Goal: Check status: Check status

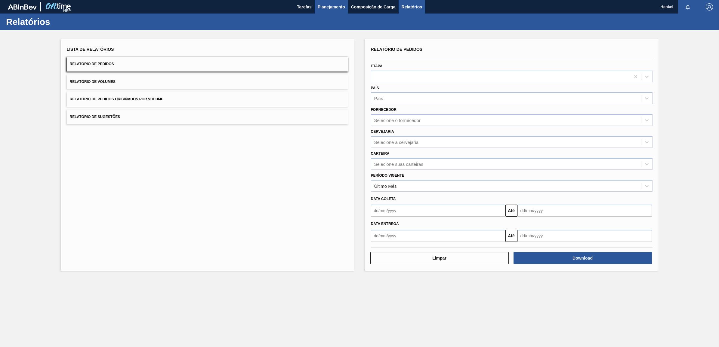
click at [332, 8] on span "Planejamento" at bounding box center [330, 6] width 27 height 7
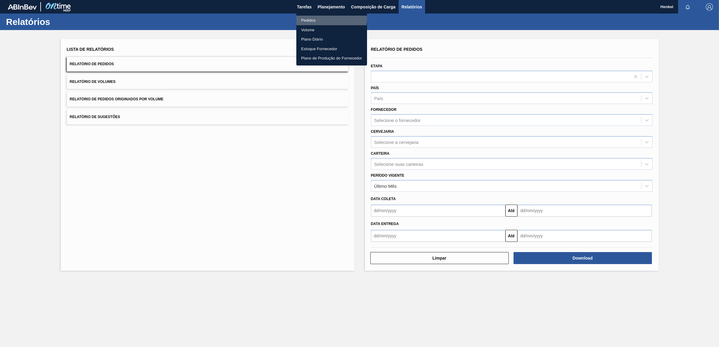
click at [319, 19] on li "Pedidos" at bounding box center [331, 21] width 71 height 10
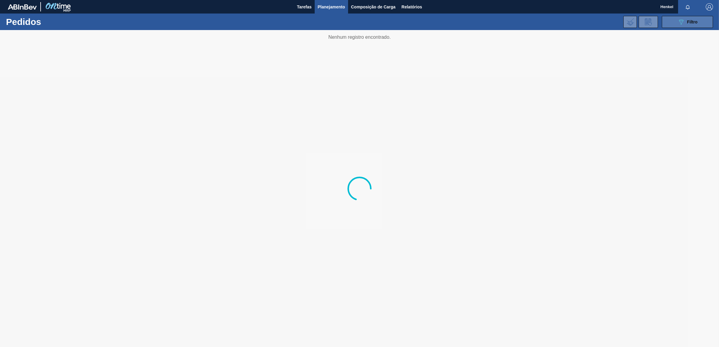
click at [694, 25] on div "089F7B8B-B2A5-4AFE-B5C0-19BA573D28AC Filtro" at bounding box center [687, 21] width 20 height 7
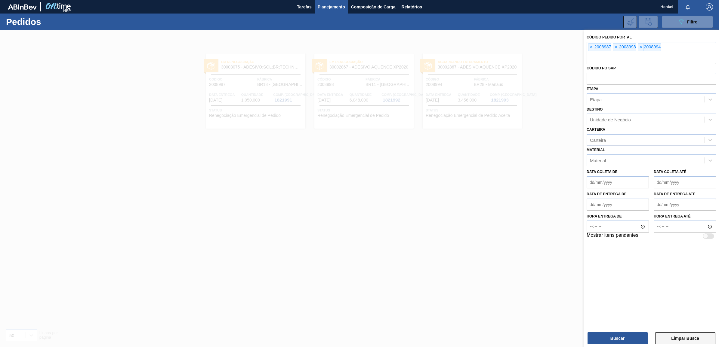
click at [687, 339] on button "Limpar Busca" at bounding box center [685, 338] width 60 height 12
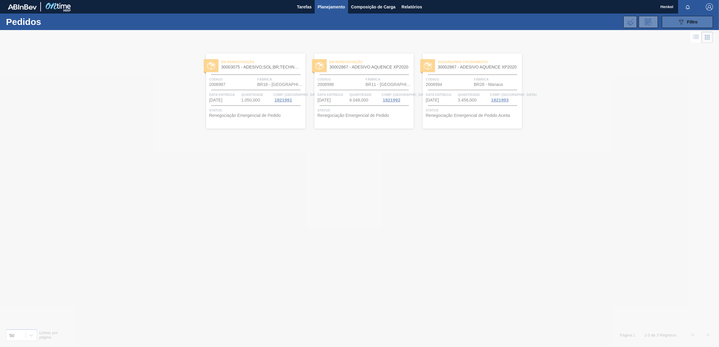
click at [674, 24] on button "089F7B8B-B2A5-4AFE-B5C0-19BA573D28AC Filtro" at bounding box center [686, 22] width 51 height 12
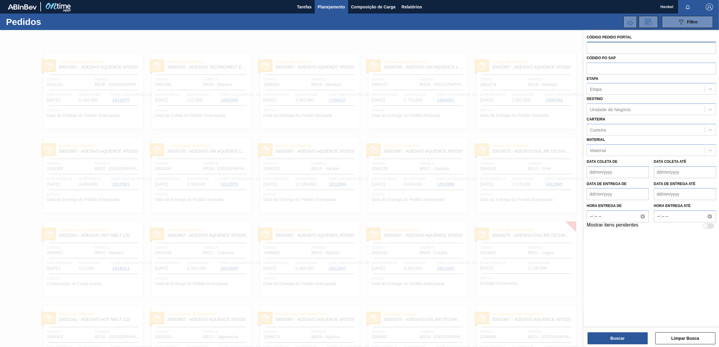
click at [604, 51] on input "text" at bounding box center [650, 47] width 129 height 11
paste input "2004301"
type input "2004301"
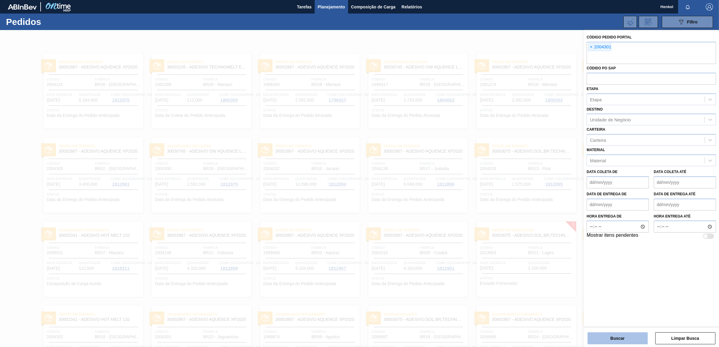
click at [626, 339] on button "Buscar" at bounding box center [617, 338] width 60 height 12
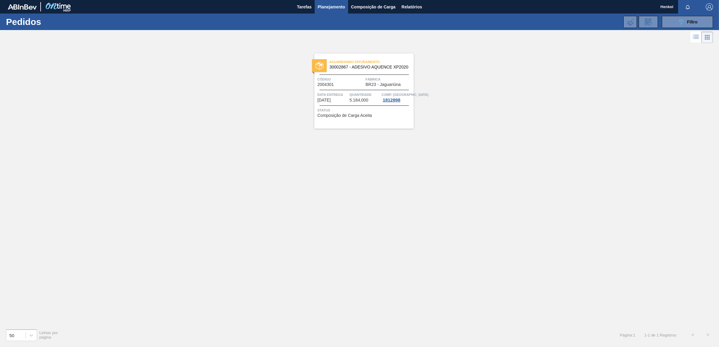
click at [354, 106] on div "Aguardando Faturamento 30002867 - ADESIVO AQUENCE XP2020 Código 2004301 Fábrica…" at bounding box center [363, 91] width 99 height 75
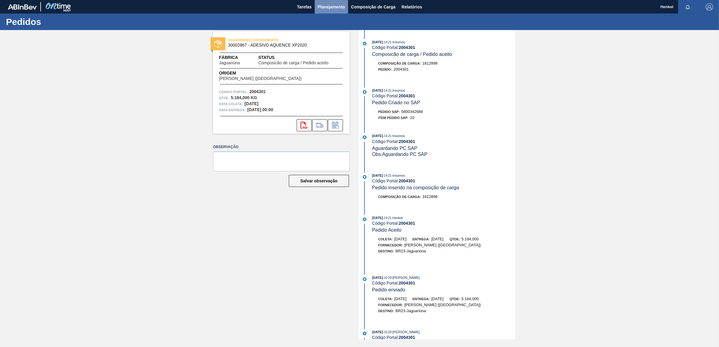
click at [331, 5] on span "Planejamento" at bounding box center [330, 6] width 27 height 7
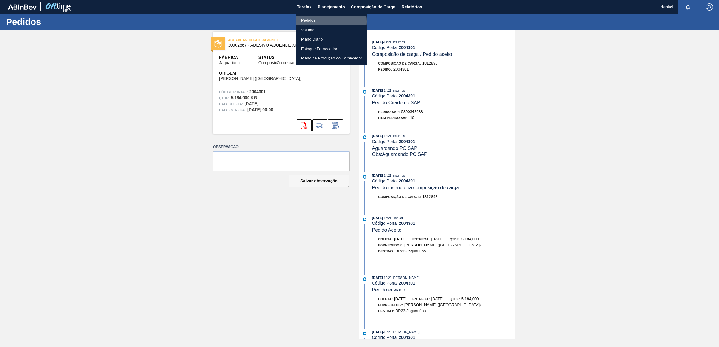
click at [314, 21] on li "Pedidos" at bounding box center [331, 21] width 71 height 10
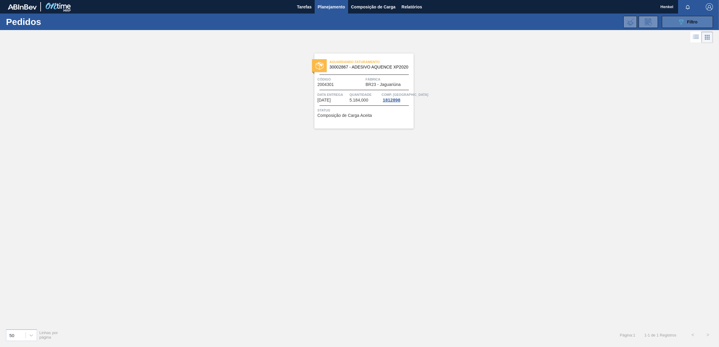
click at [677, 20] on icon "089F7B8B-B2A5-4AFE-B5C0-19BA573D28AC" at bounding box center [680, 21] width 7 height 7
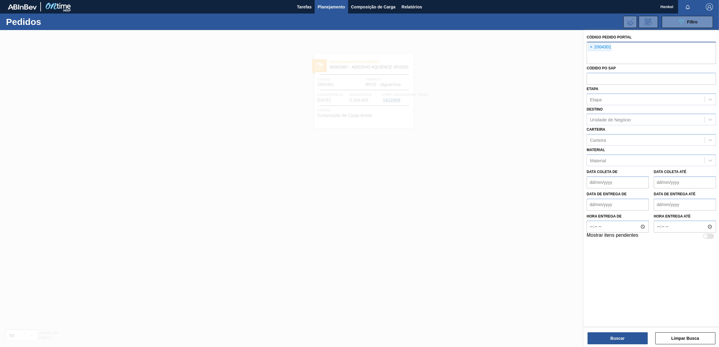
click at [591, 47] on span "×" at bounding box center [591, 47] width 6 height 7
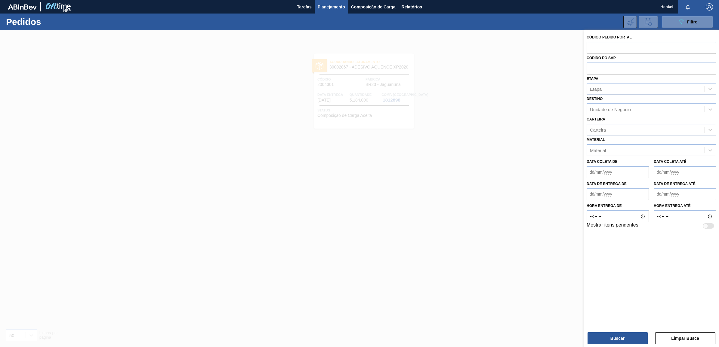
paste input "1998674"
type input "1998674"
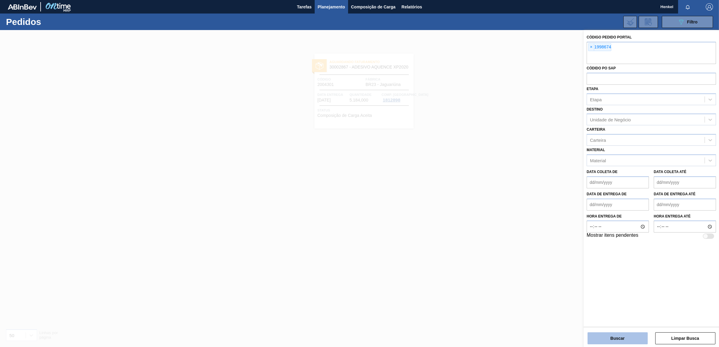
click at [612, 340] on button "Buscar" at bounding box center [617, 338] width 60 height 12
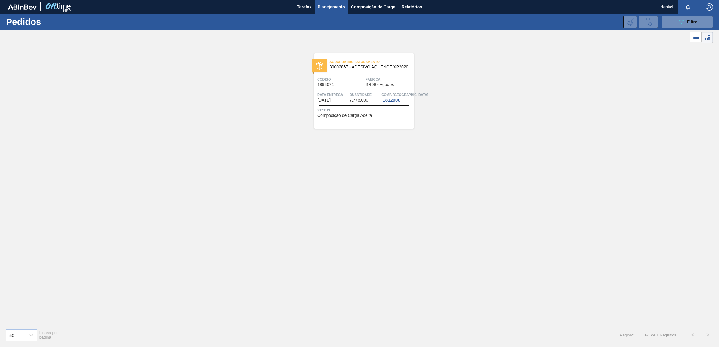
click at [348, 94] on span "Data entrega" at bounding box center [332, 95] width 31 height 6
